Goal: Find specific page/section: Find specific page/section

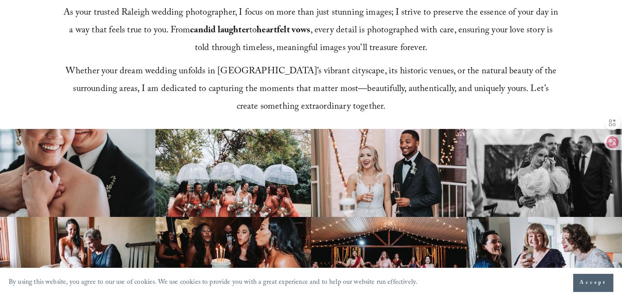
scroll to position [514, 0]
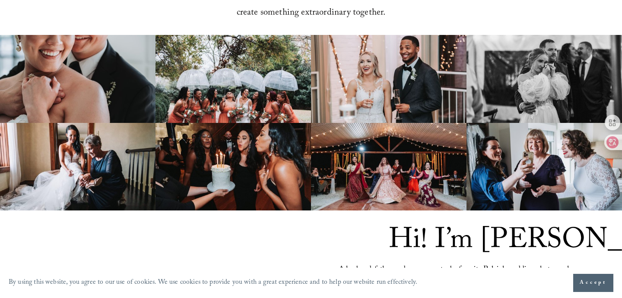
click at [253, 95] on img at bounding box center [232, 79] width 155 height 88
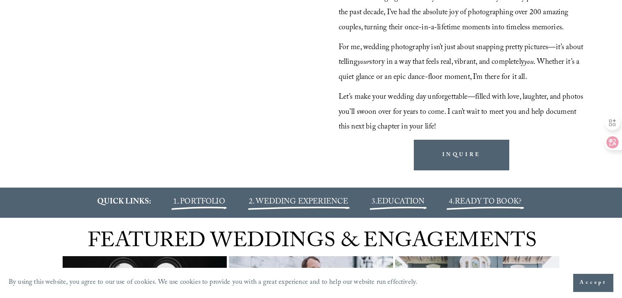
scroll to position [871, 0]
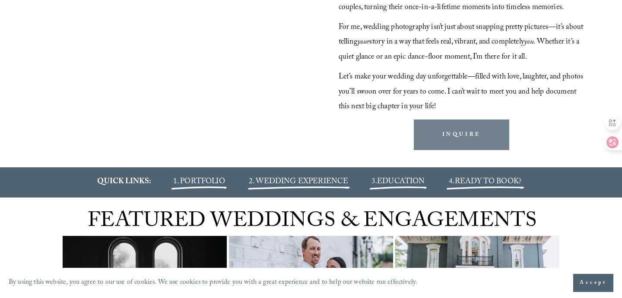
click at [480, 146] on link "INQUIRE" at bounding box center [461, 135] width 95 height 30
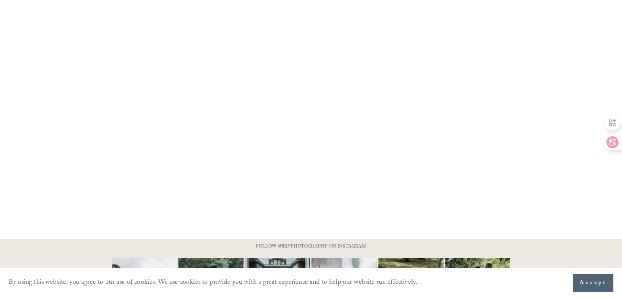
scroll to position [695, 0]
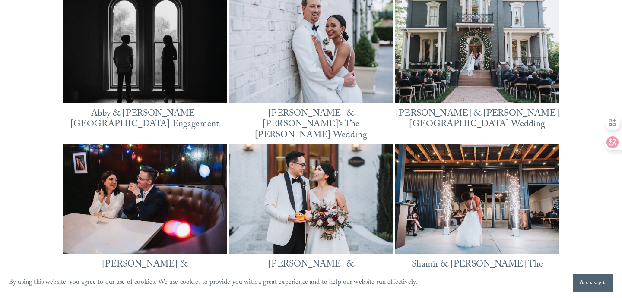
scroll to position [1112, 0]
